Goal: Transaction & Acquisition: Obtain resource

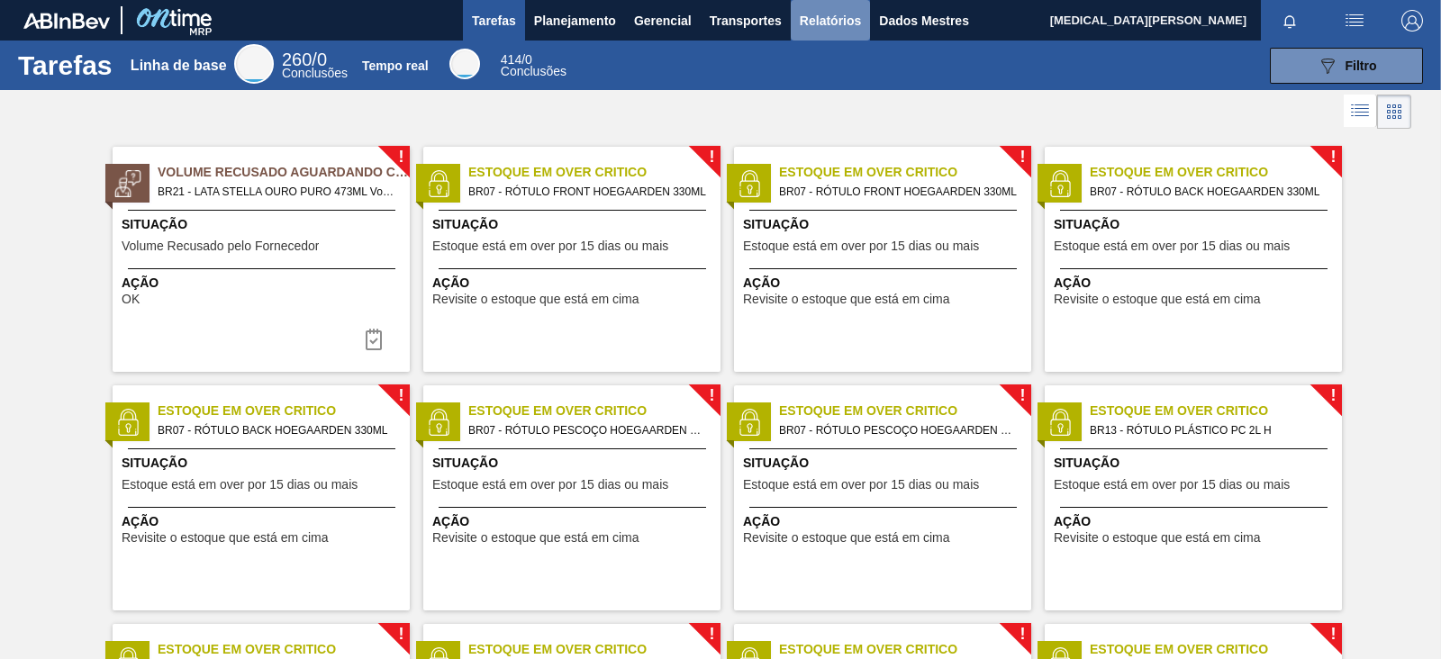
click at [846, 23] on font "Relatórios" at bounding box center [830, 21] width 61 height 14
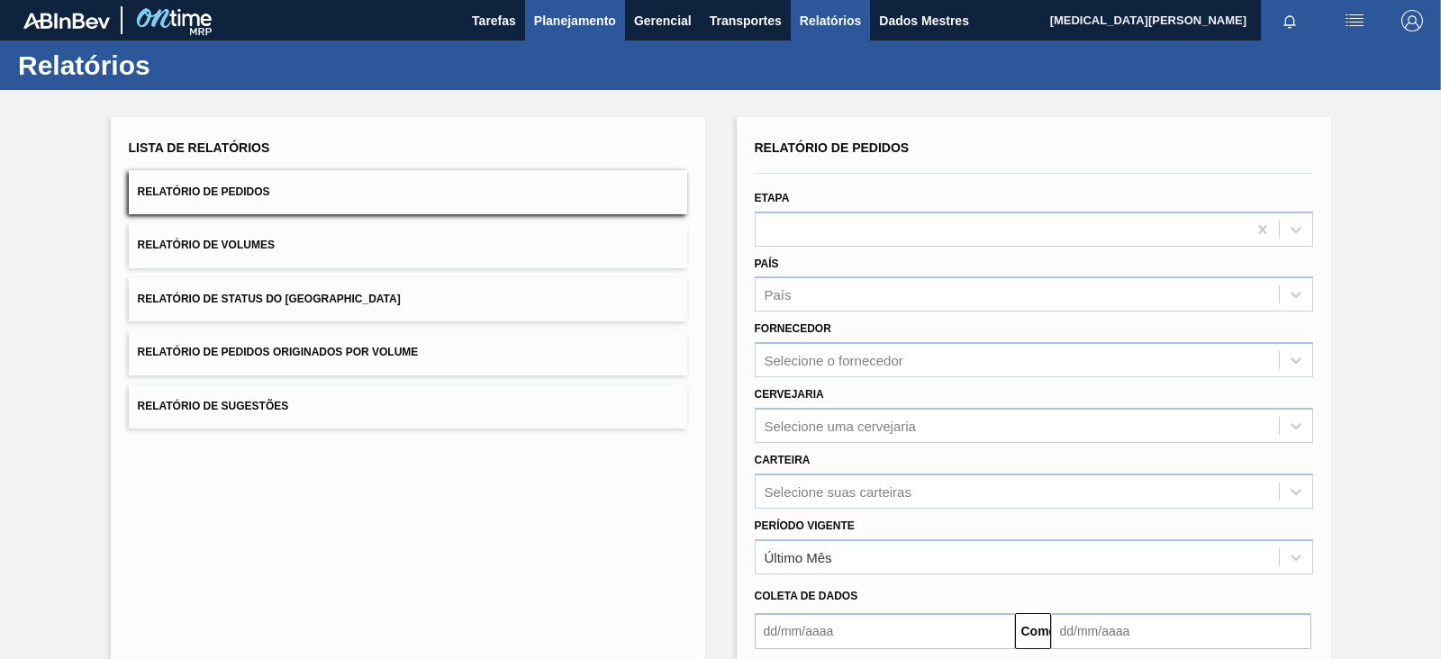
click at [602, 19] on font "Planejamento" at bounding box center [575, 21] width 82 height 14
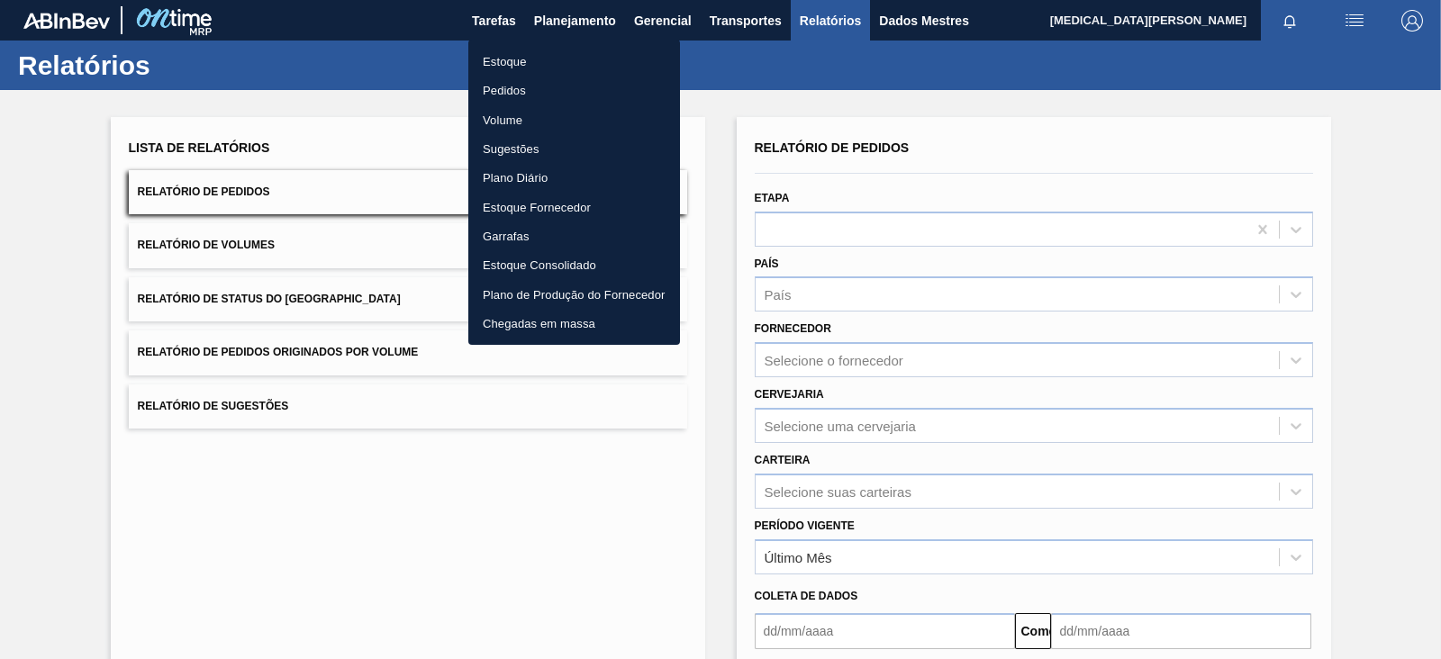
click at [533, 88] on li "Pedidos" at bounding box center [574, 90] width 212 height 29
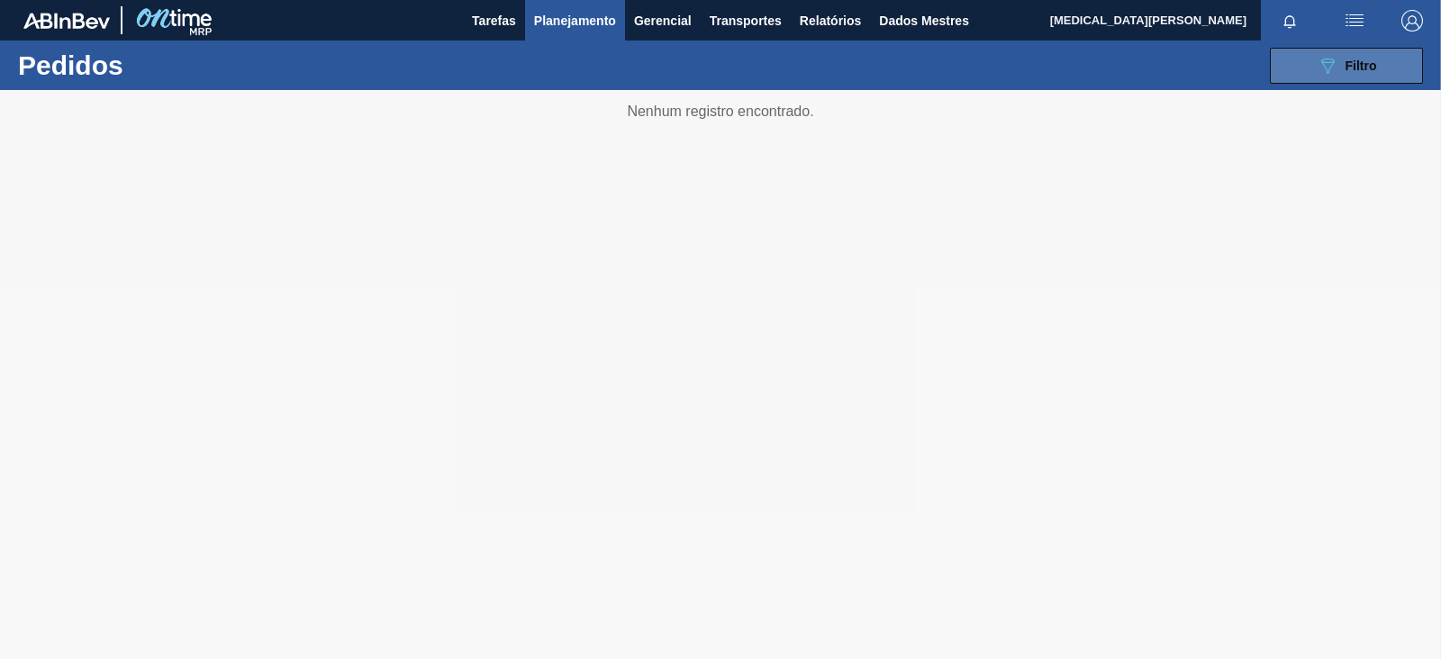
click at [1335, 53] on button "089F7B8B-B2A5-4AFE-B5C0-19BA573D28AC Filtro" at bounding box center [1346, 66] width 153 height 36
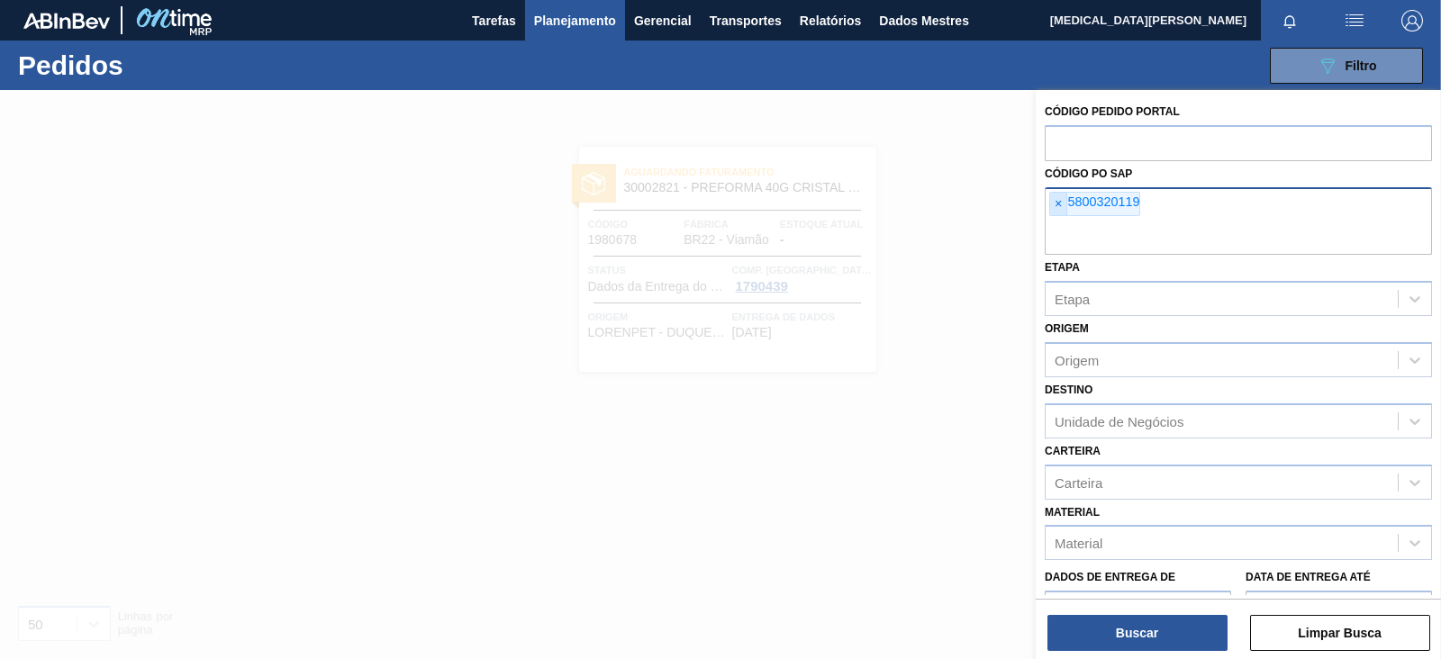
click at [1064, 209] on span "×" at bounding box center [1058, 204] width 17 height 23
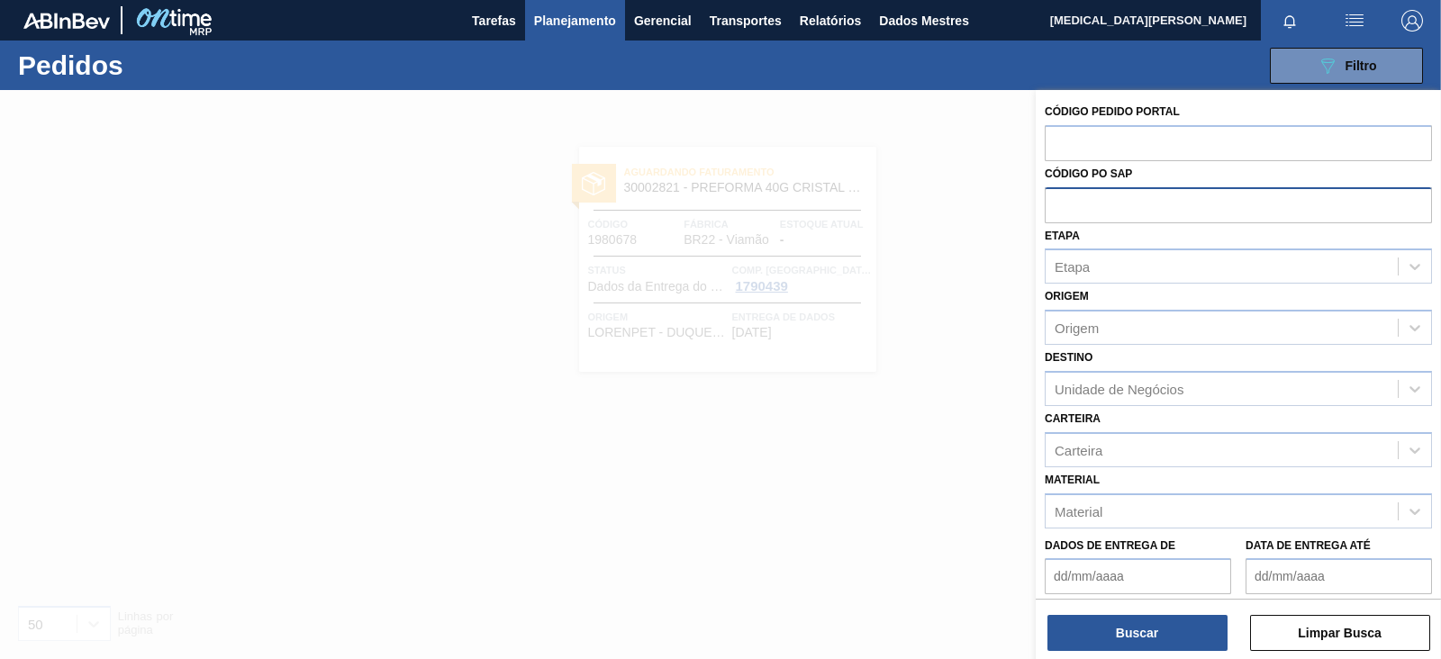
paste input "5800352377"
type input "5800352377"
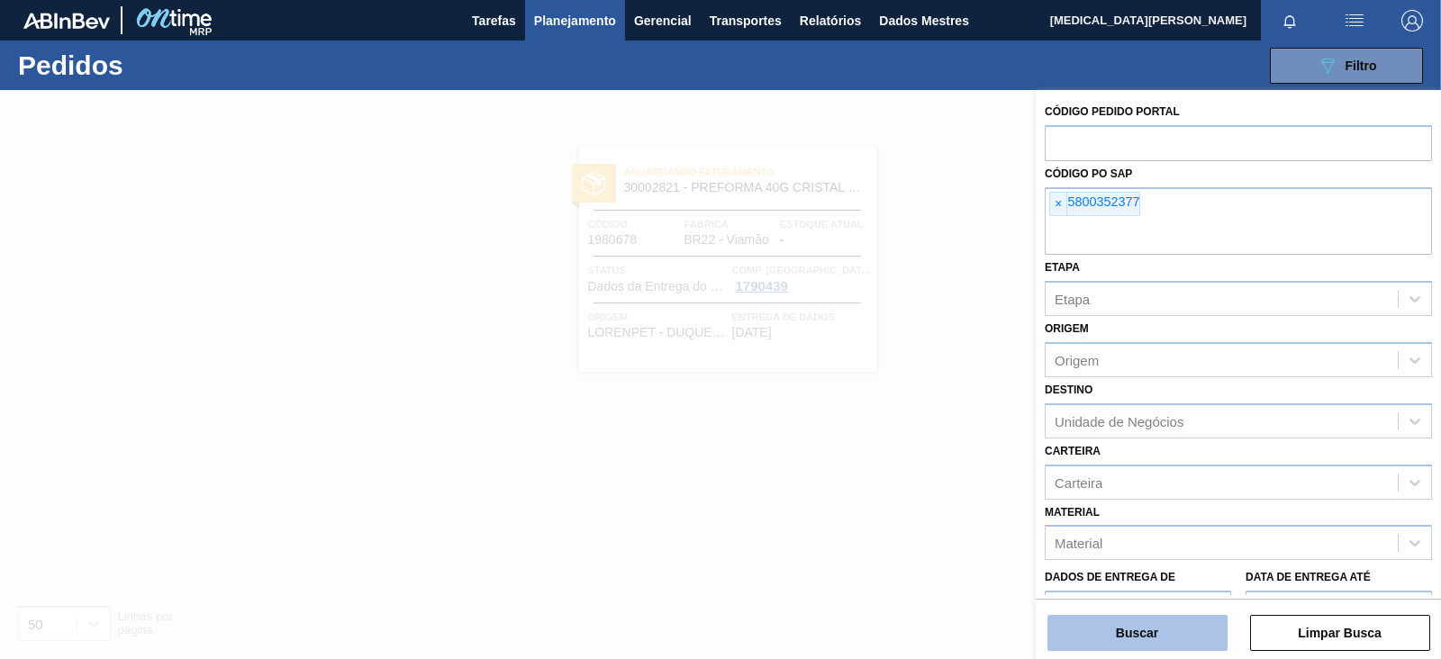
click at [1177, 637] on button "Buscar" at bounding box center [1137, 633] width 180 height 36
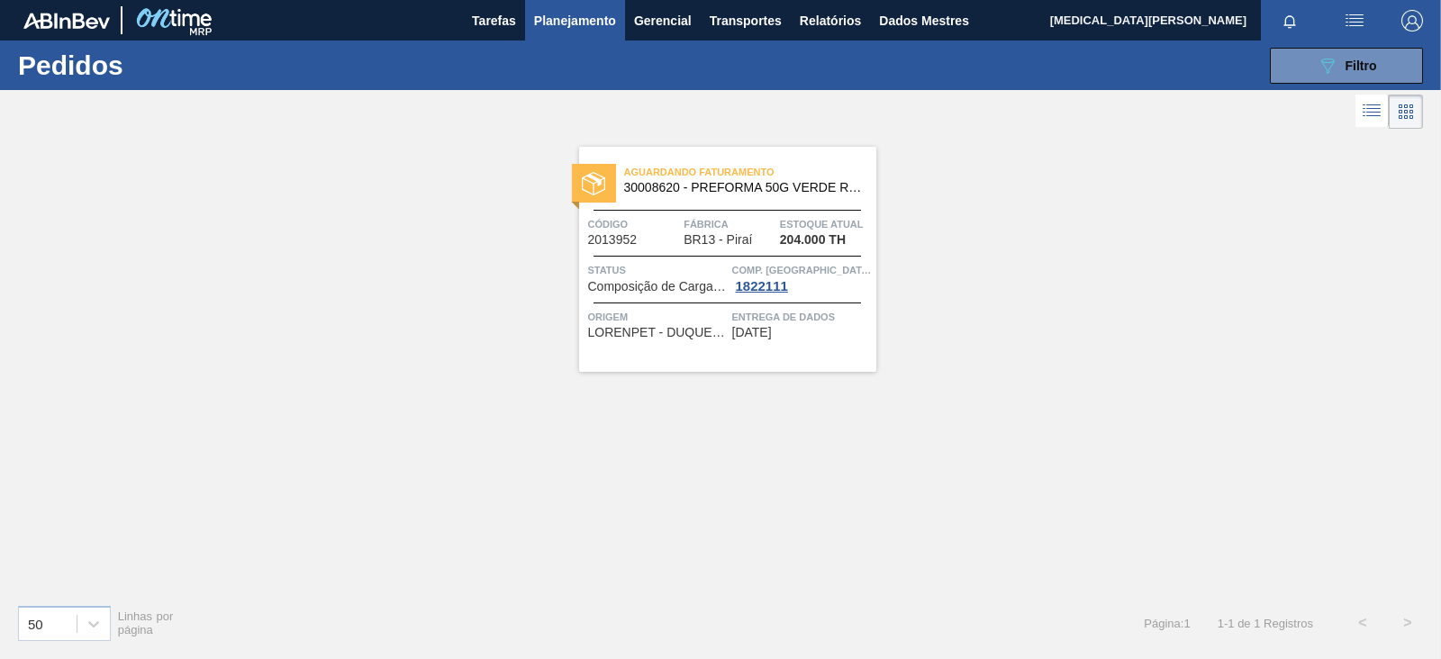
click at [806, 180] on span "Aguardando Faturamento" at bounding box center [750, 172] width 252 height 18
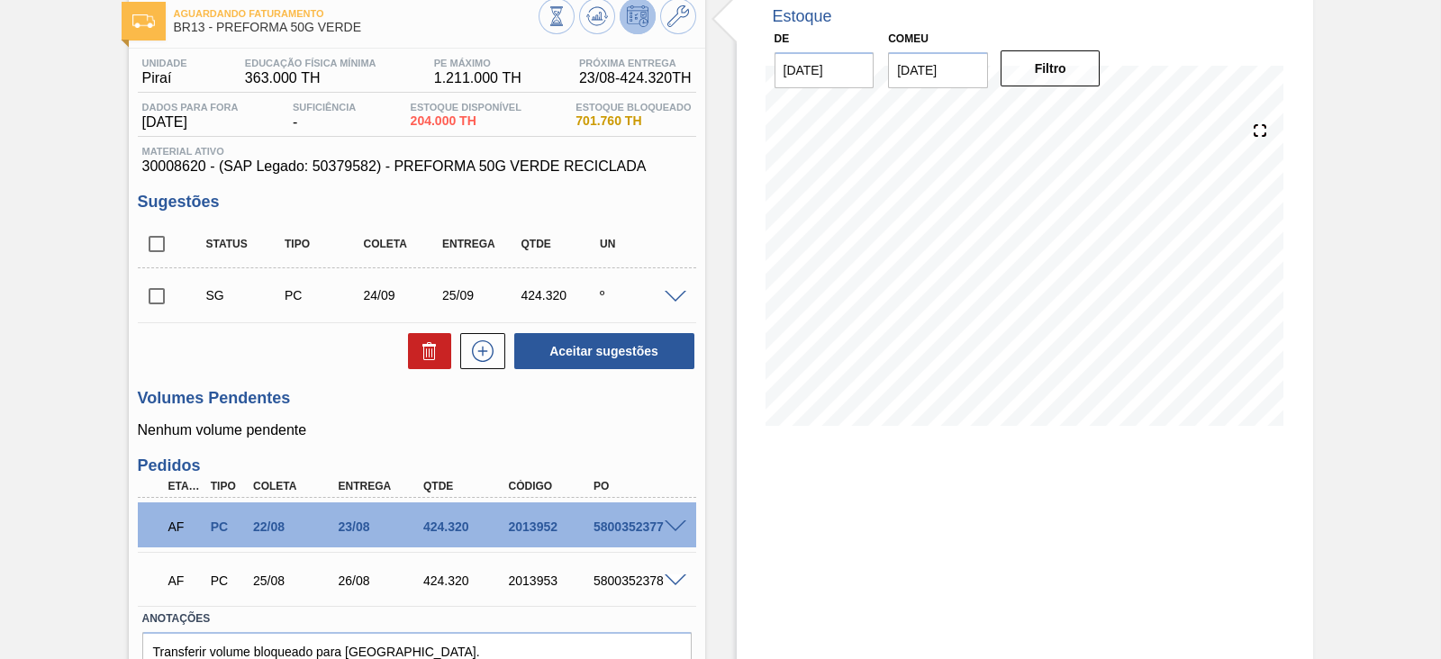
scroll to position [198, 0]
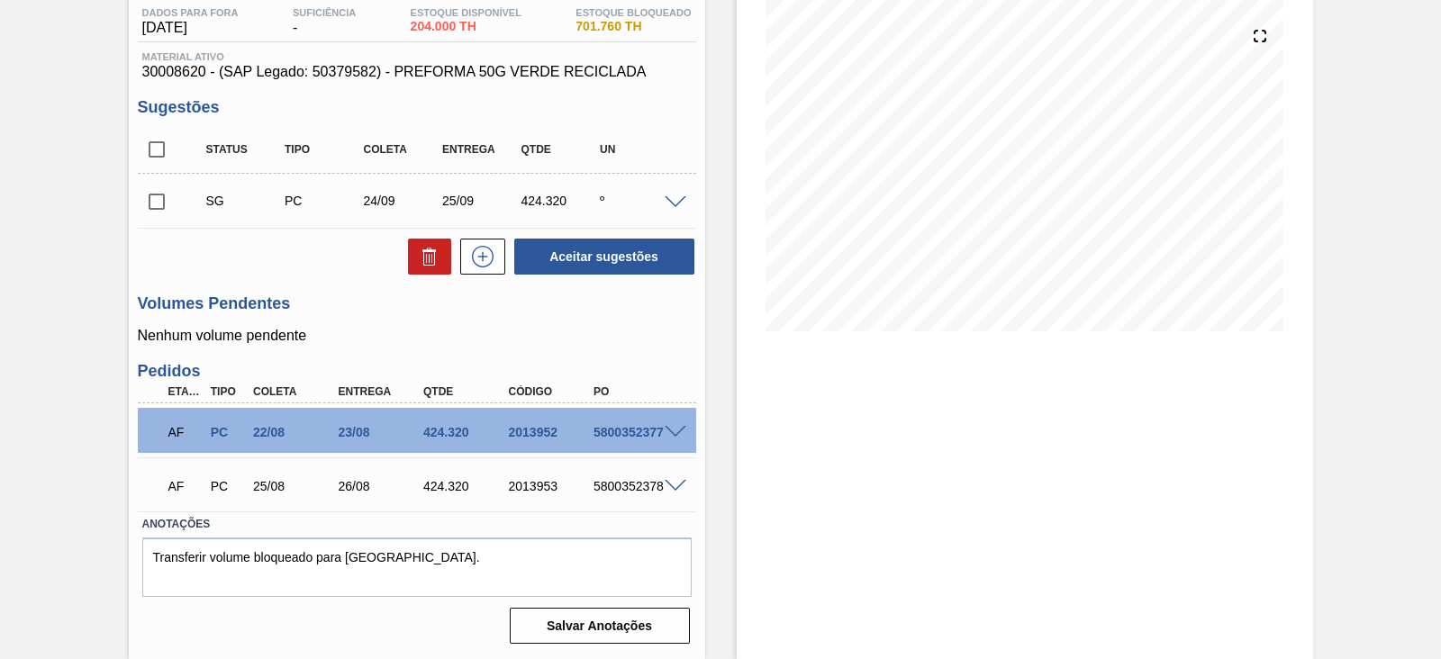
click at [678, 426] on span at bounding box center [676, 433] width 22 height 14
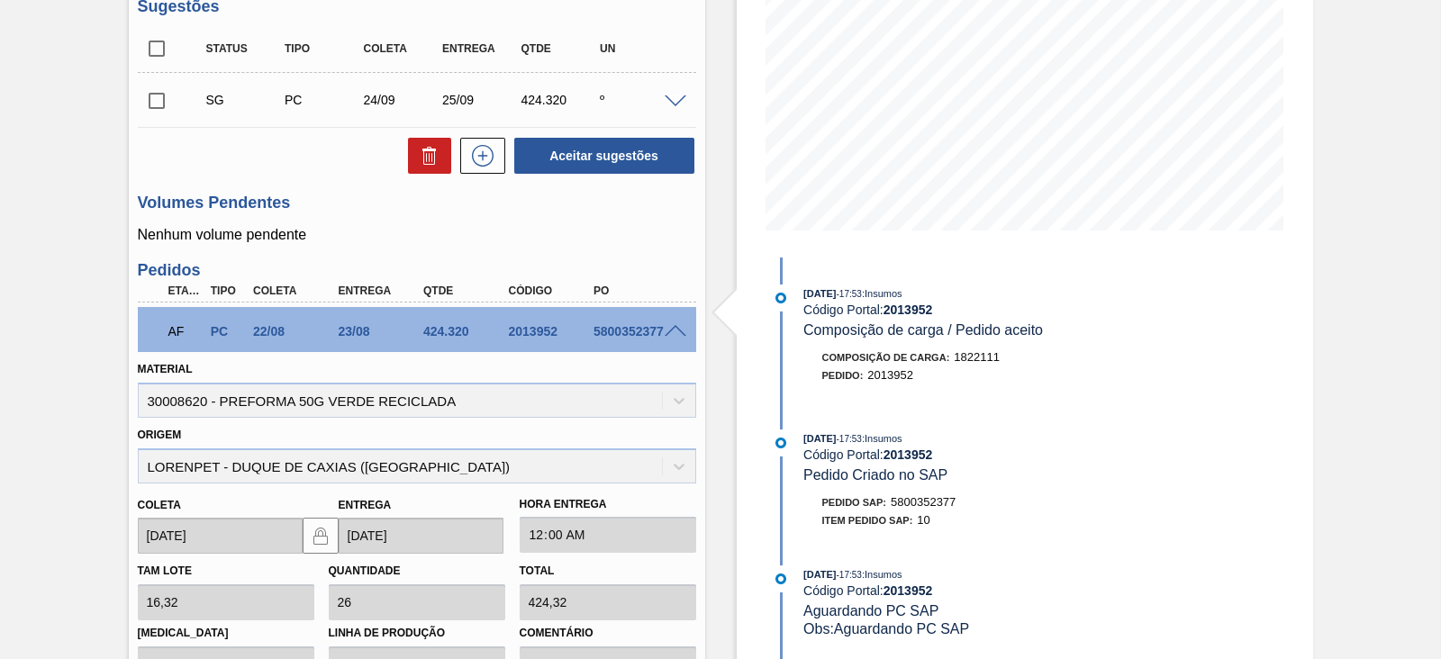
scroll to position [0, 0]
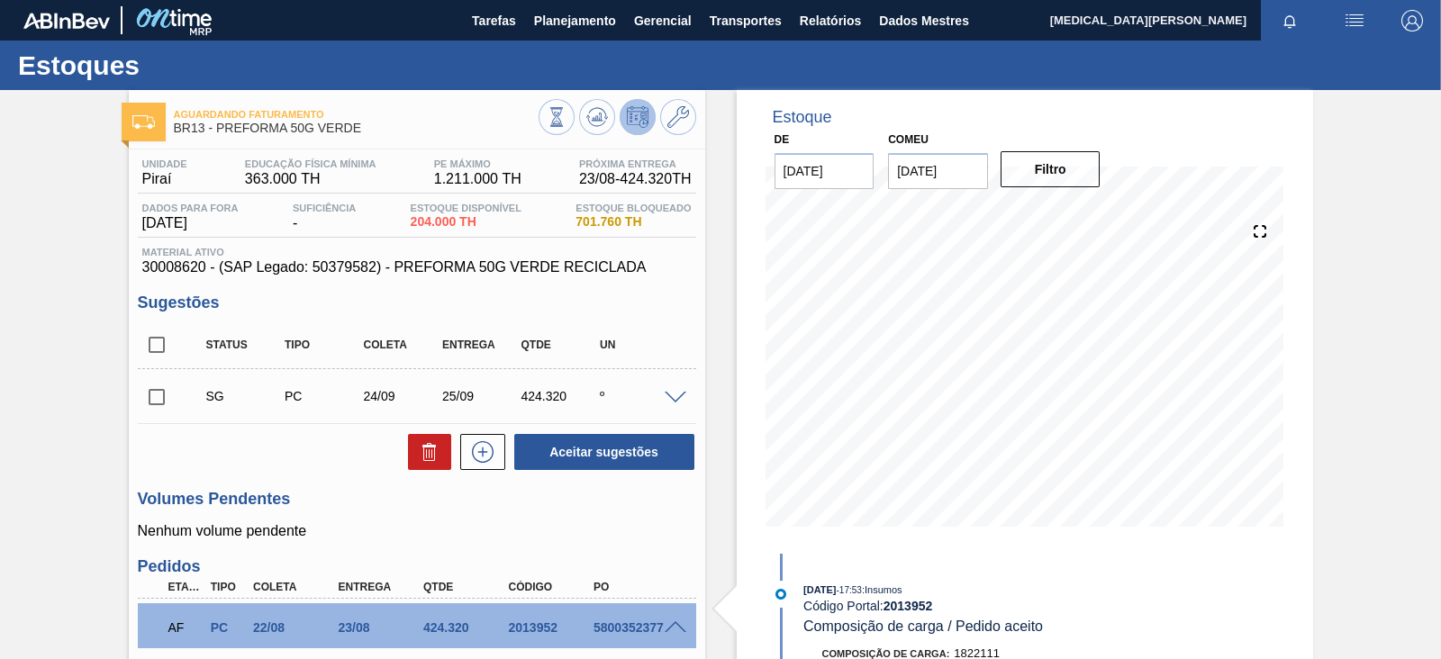
click at [667, 623] on span at bounding box center [676, 628] width 22 height 14
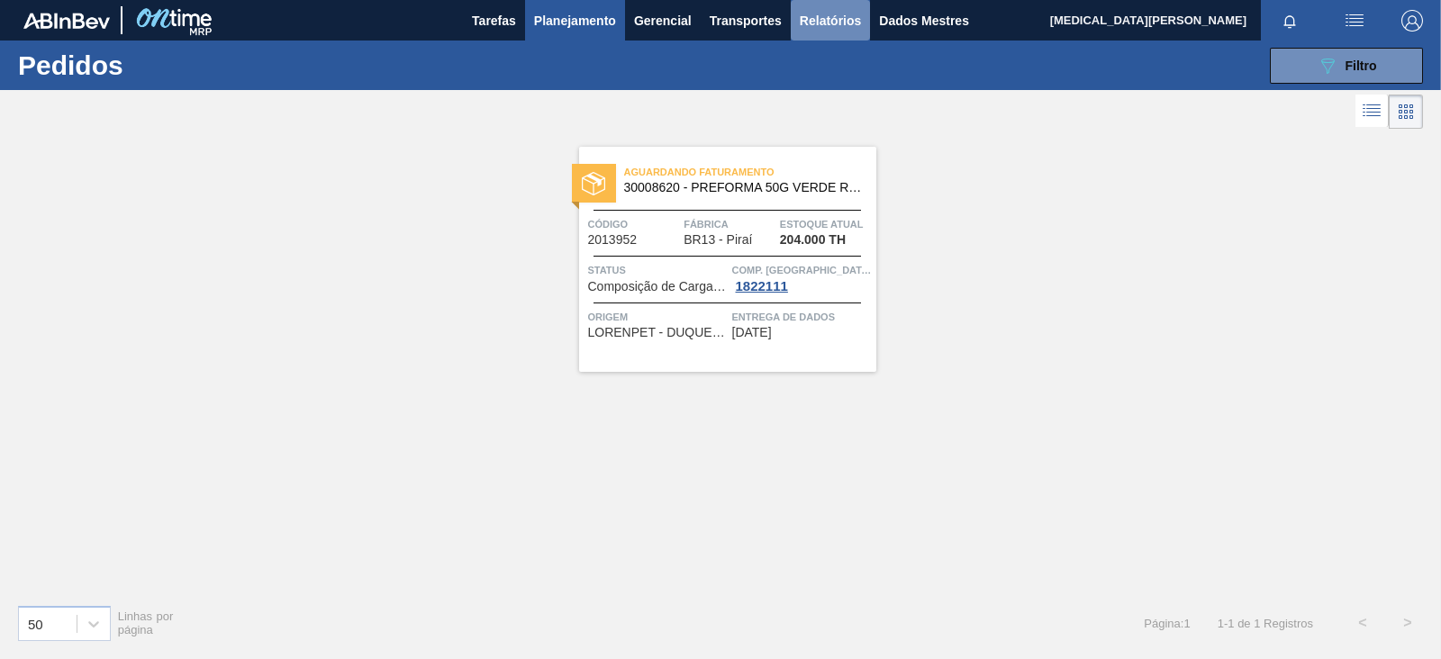
click at [843, 22] on font "Relatórios" at bounding box center [830, 21] width 61 height 14
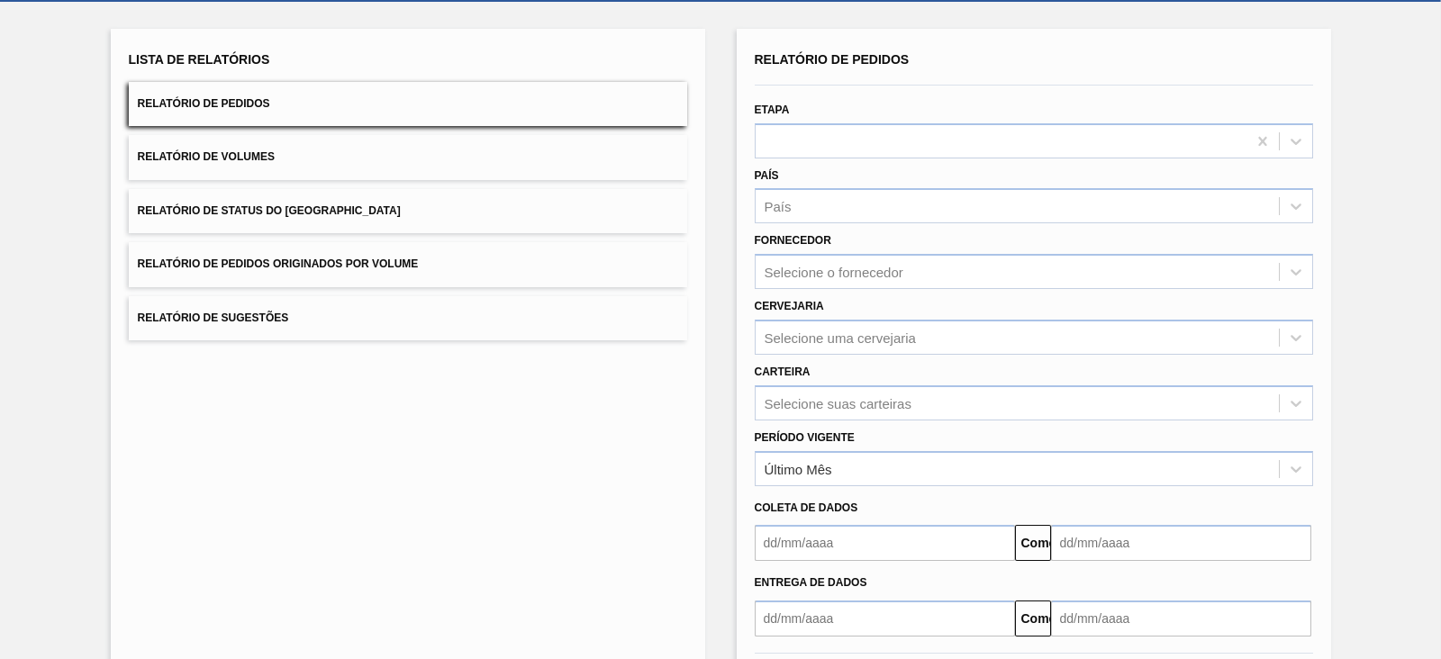
scroll to position [172, 0]
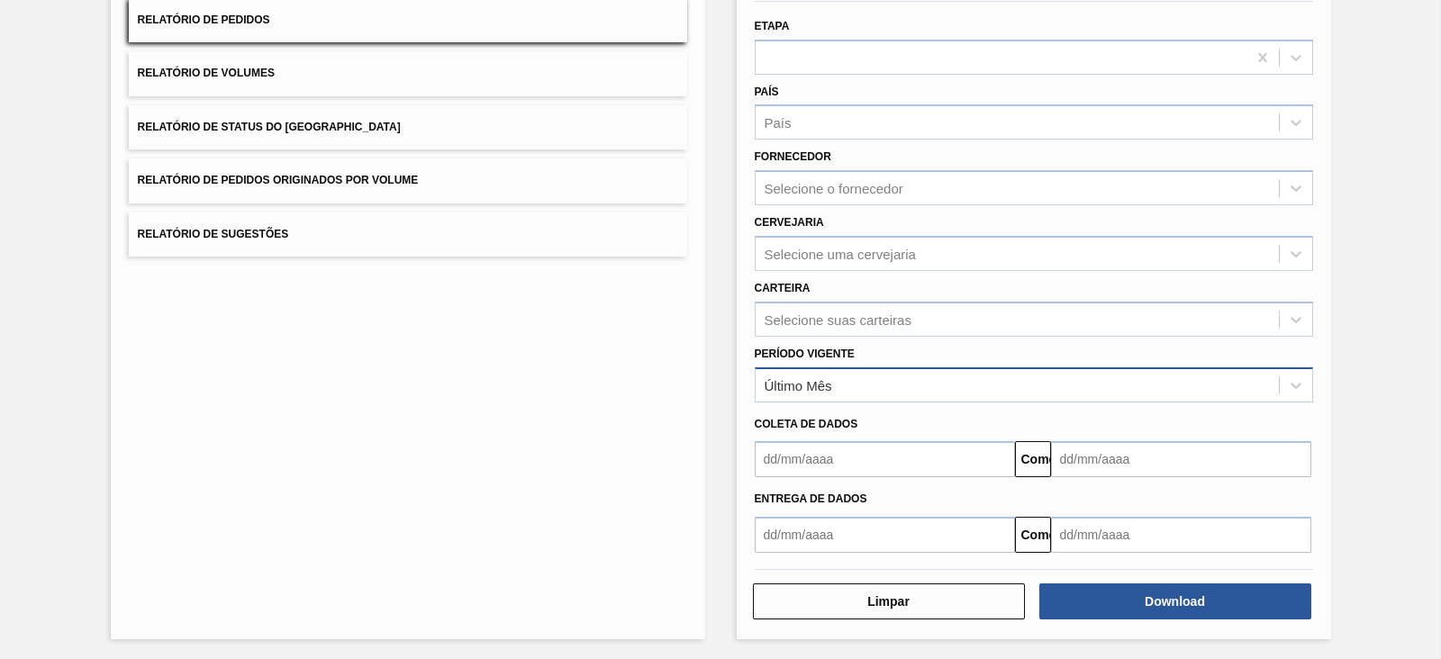
click at [810, 372] on div "Último Mês" at bounding box center [1016, 385] width 523 height 26
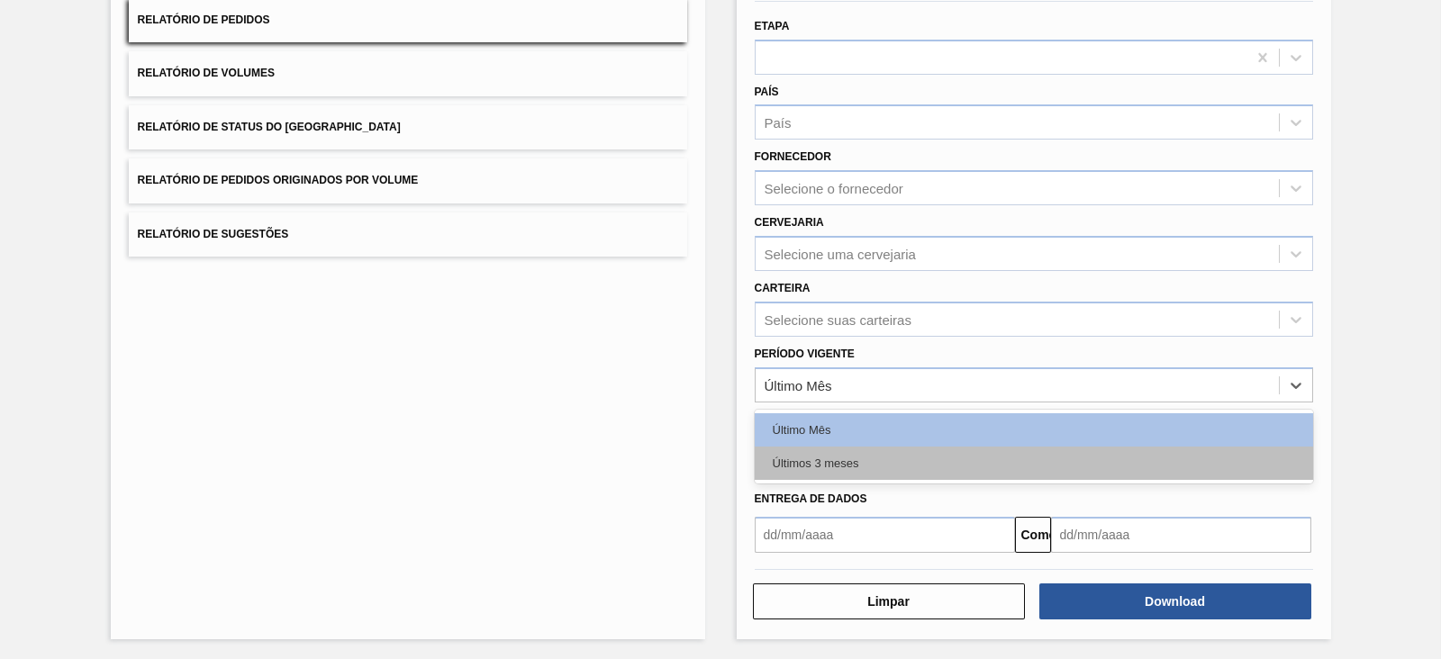
click at [806, 465] on font "Últimos 3 meses" at bounding box center [816, 464] width 86 height 14
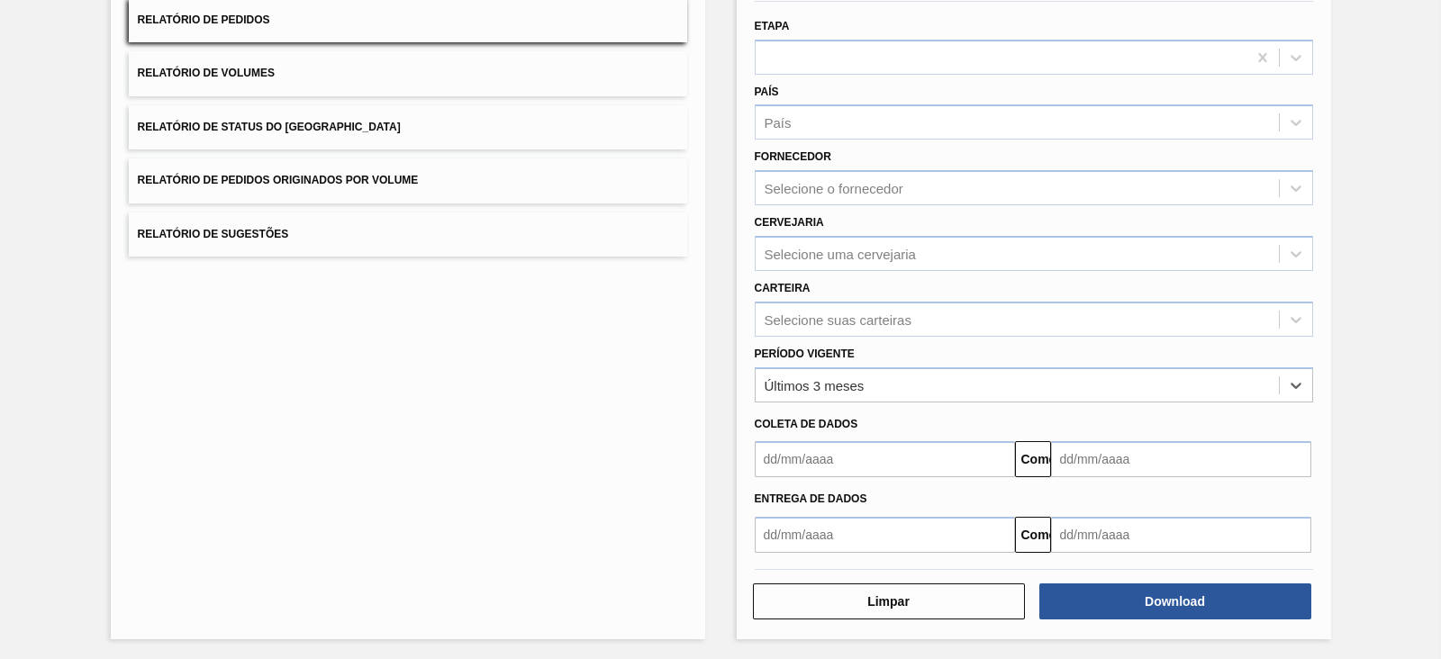
click at [859, 464] on input "text" at bounding box center [885, 459] width 260 height 36
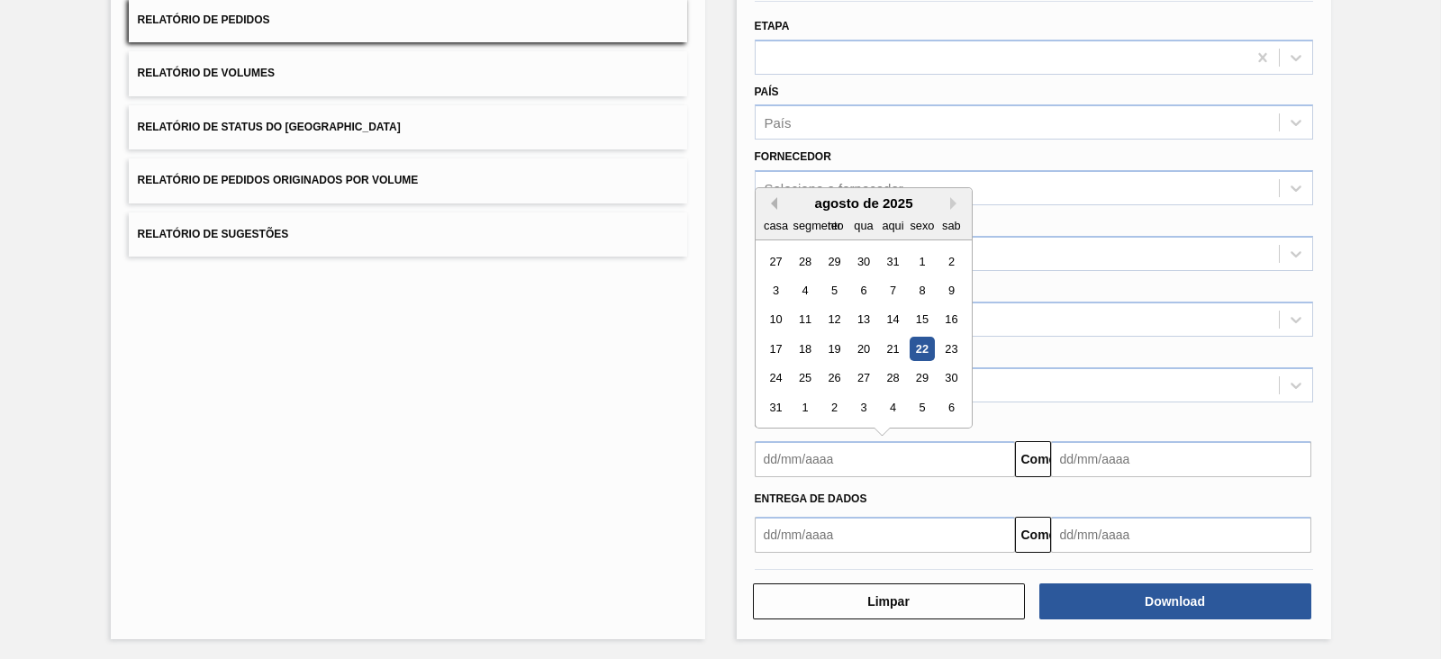
click at [771, 200] on button "Mês Anterior" at bounding box center [771, 203] width 13 height 13
click at [833, 252] on div "1" at bounding box center [833, 261] width 24 height 24
type input "01/07/2025"
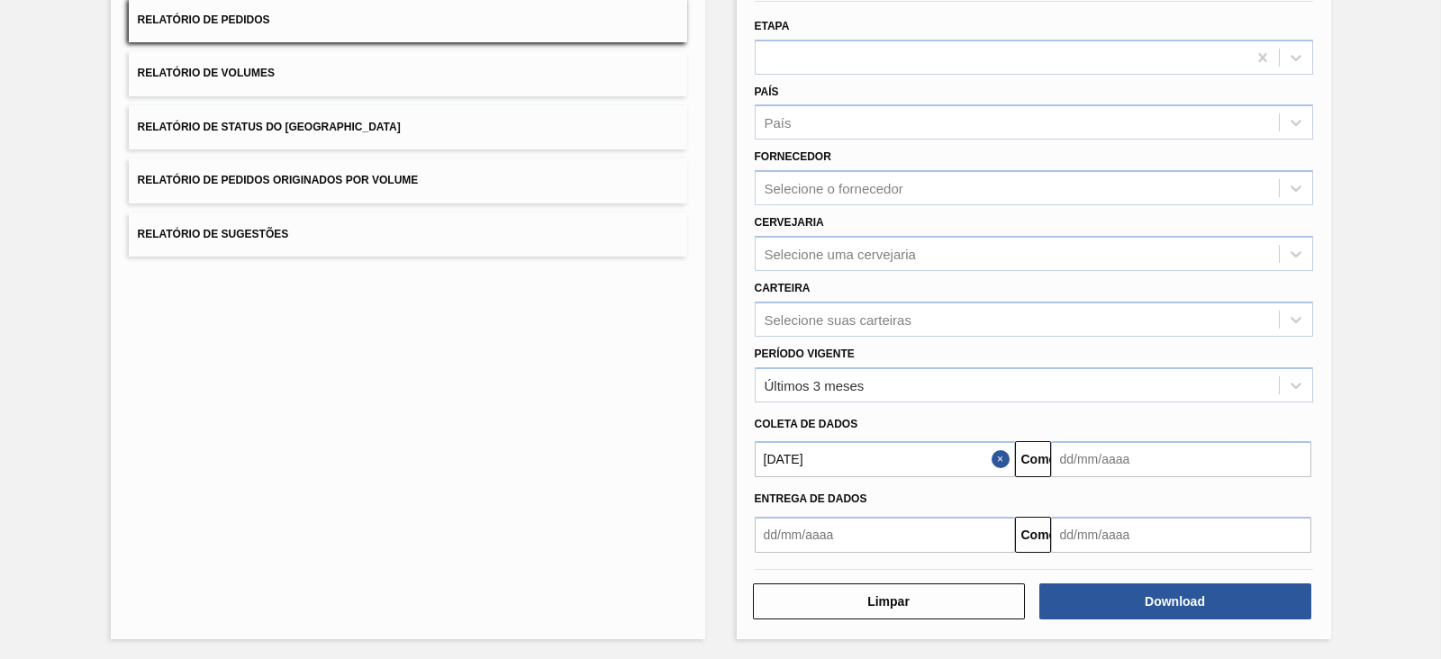
click at [1064, 456] on input "text" at bounding box center [1181, 459] width 260 height 36
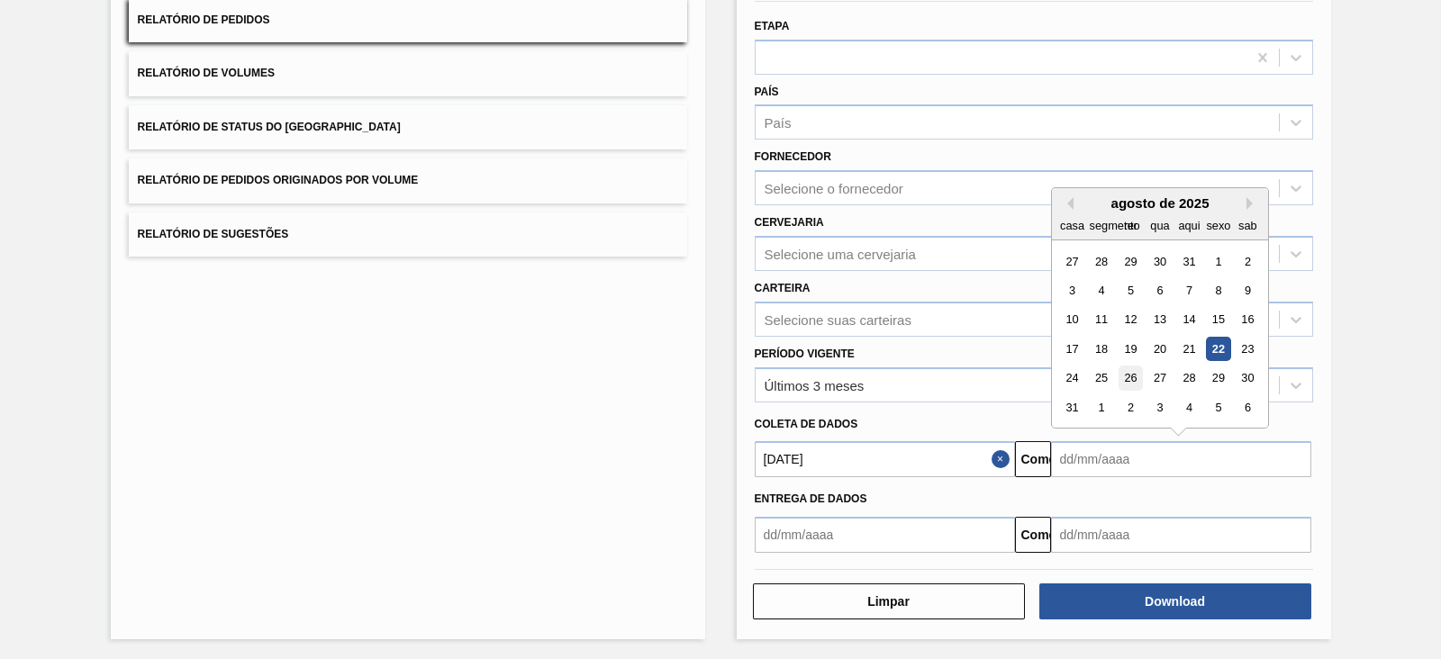
click at [1129, 380] on font "26" at bounding box center [1130, 379] width 13 height 14
type input "26/08/2025"
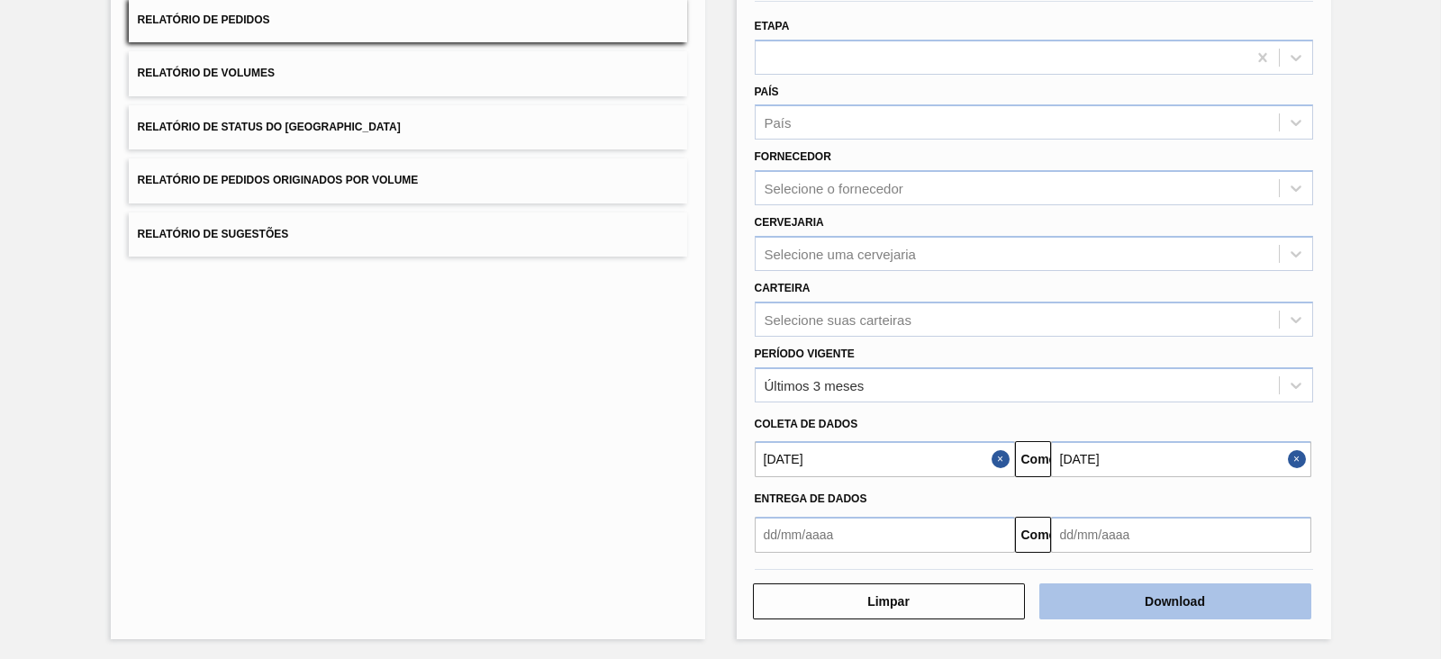
click at [1145, 597] on font "Download" at bounding box center [1175, 601] width 60 height 14
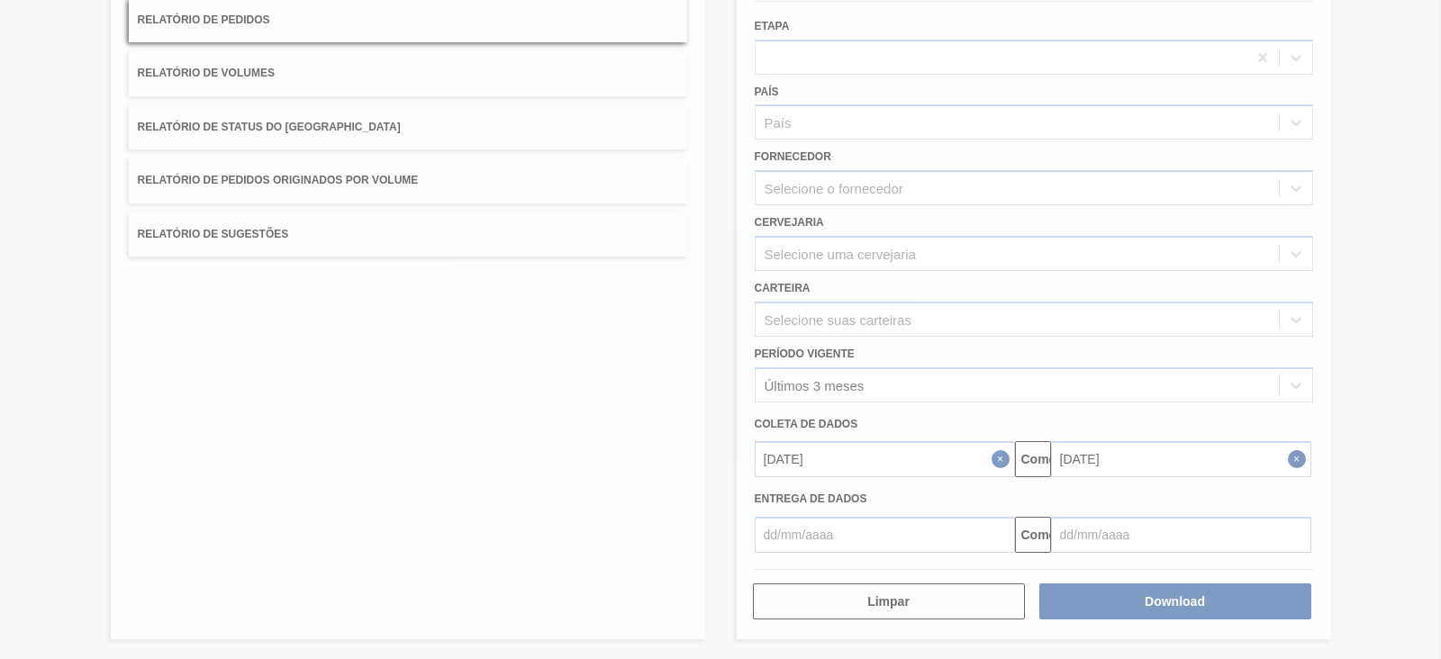
click at [419, 283] on div at bounding box center [720, 329] width 1441 height 659
click at [328, 330] on div at bounding box center [720, 329] width 1441 height 659
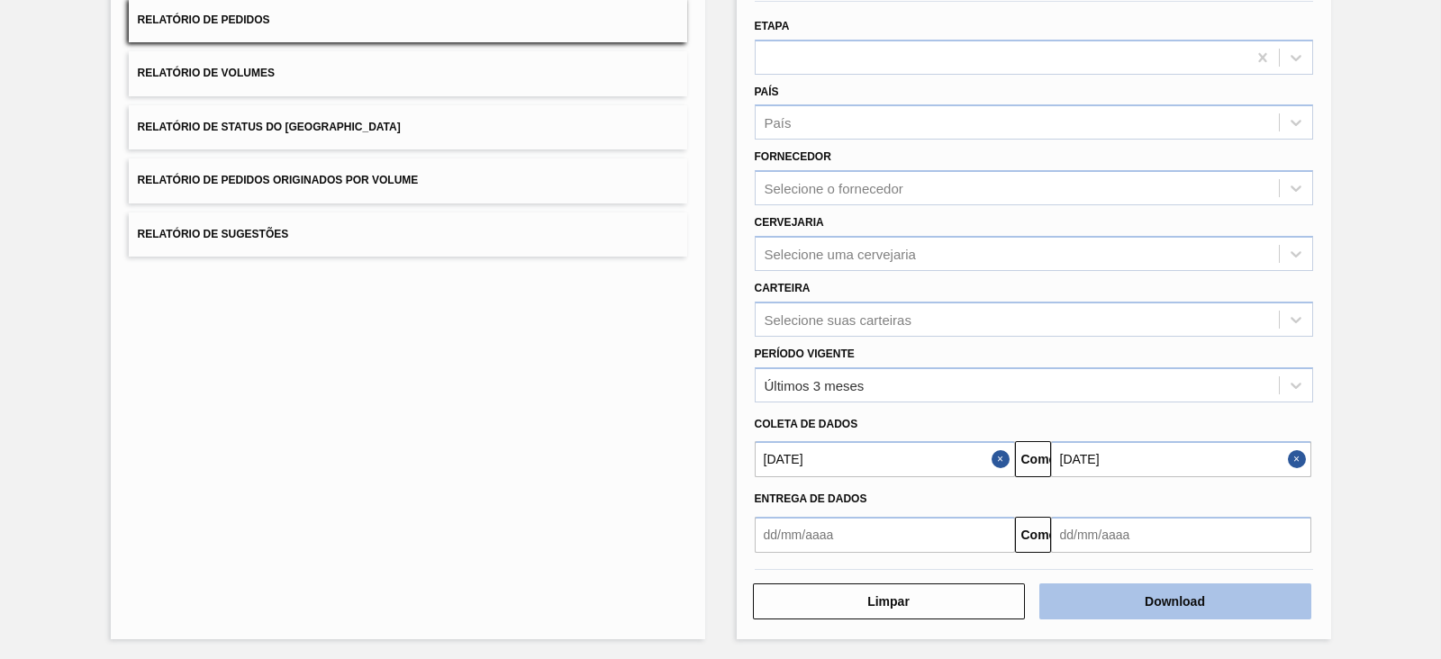
click at [1161, 587] on button "Download" at bounding box center [1175, 602] width 272 height 36
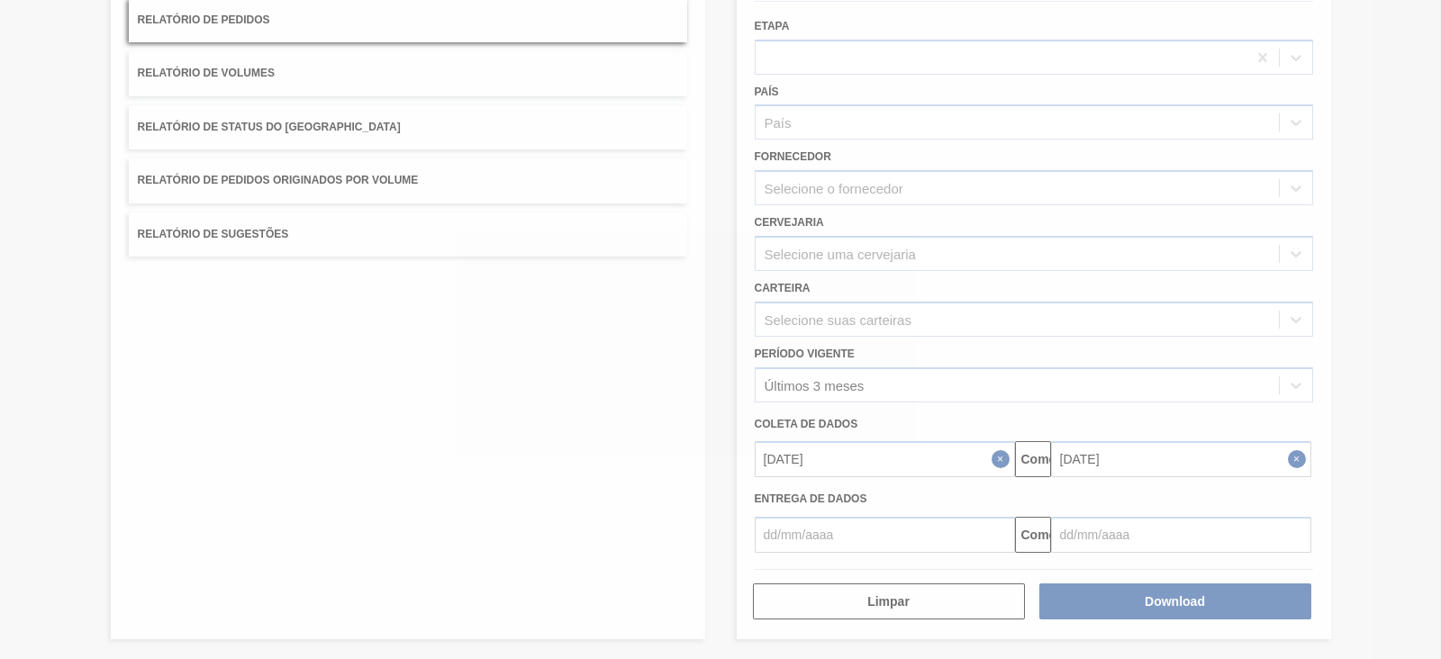
click at [713, 429] on div at bounding box center [720, 329] width 1441 height 659
click at [746, 458] on div at bounding box center [720, 329] width 1441 height 659
click at [771, 417] on div at bounding box center [720, 329] width 1441 height 659
